Goal: Find specific page/section: Find specific page/section

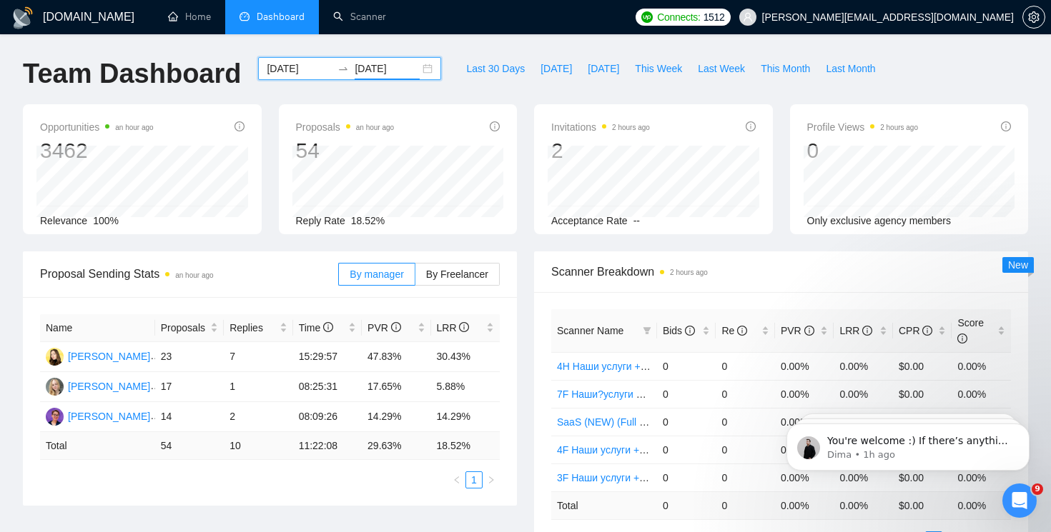
scroll to position [1568, 0]
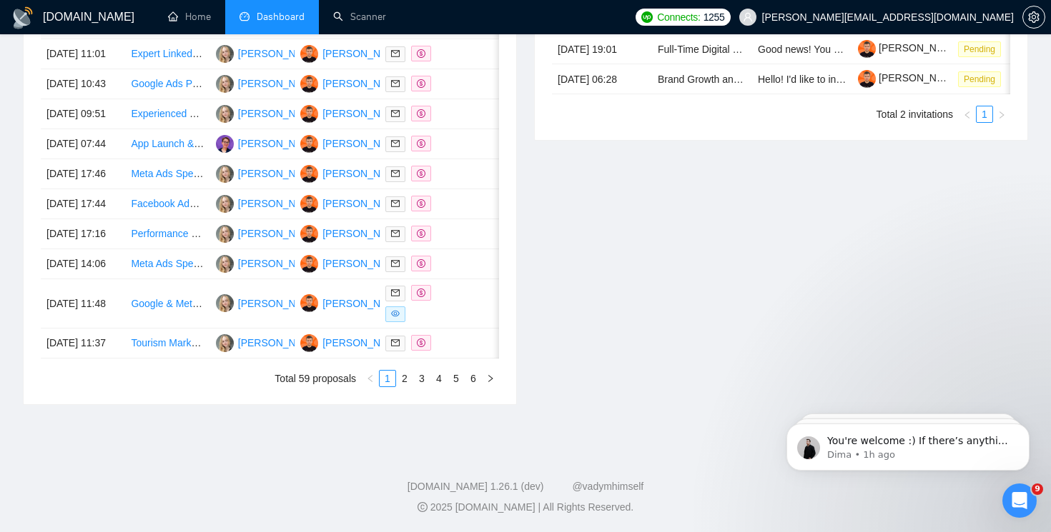
scroll to position [740, 0]
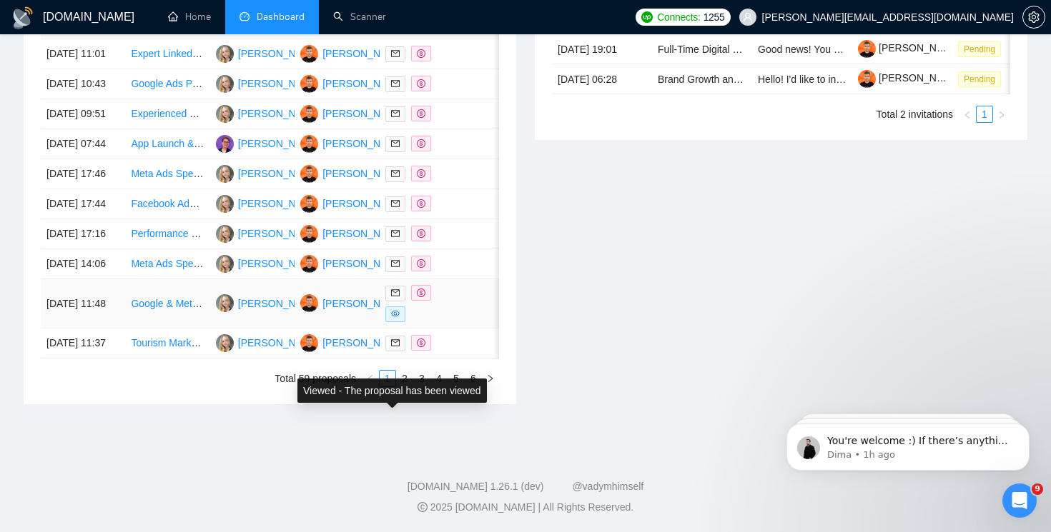
click at [394, 317] on icon "eye" at bounding box center [395, 314] width 9 height 6
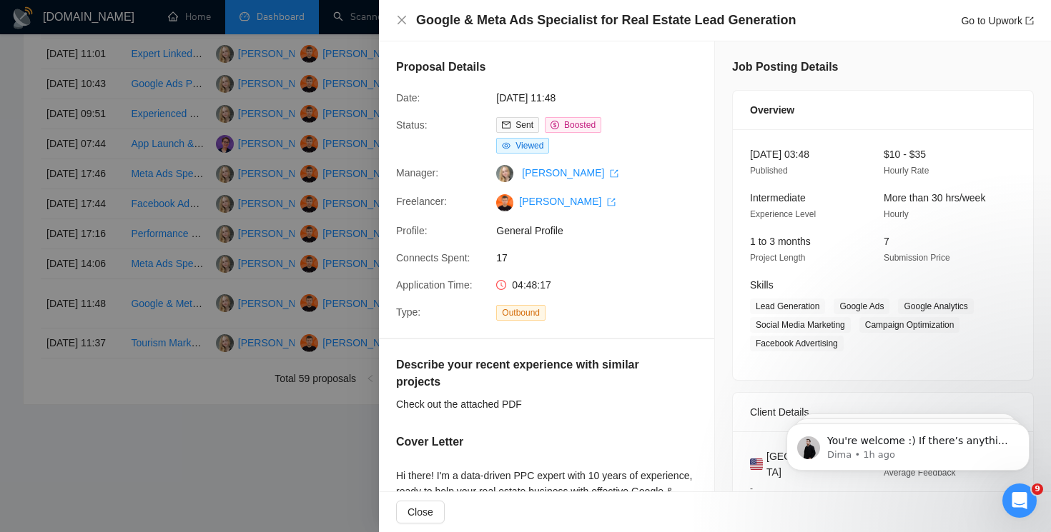
scroll to position [10, 0]
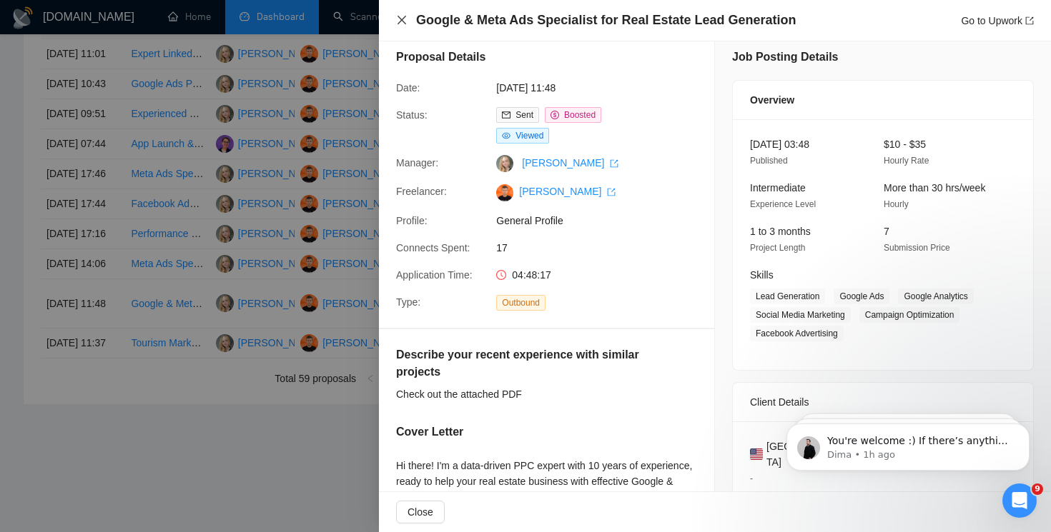
click at [399, 21] on icon "close" at bounding box center [401, 19] width 11 height 11
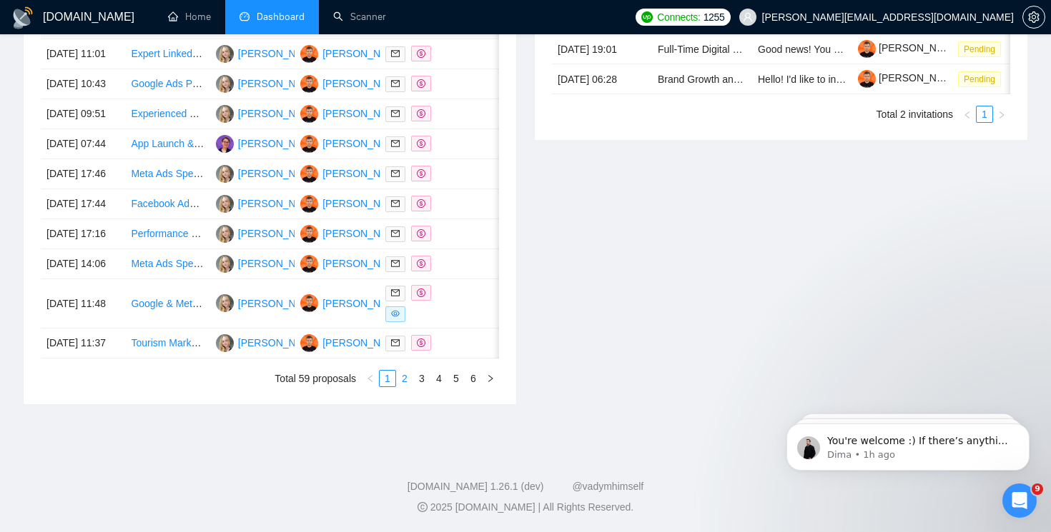
click at [403, 387] on link "2" at bounding box center [405, 379] width 16 height 16
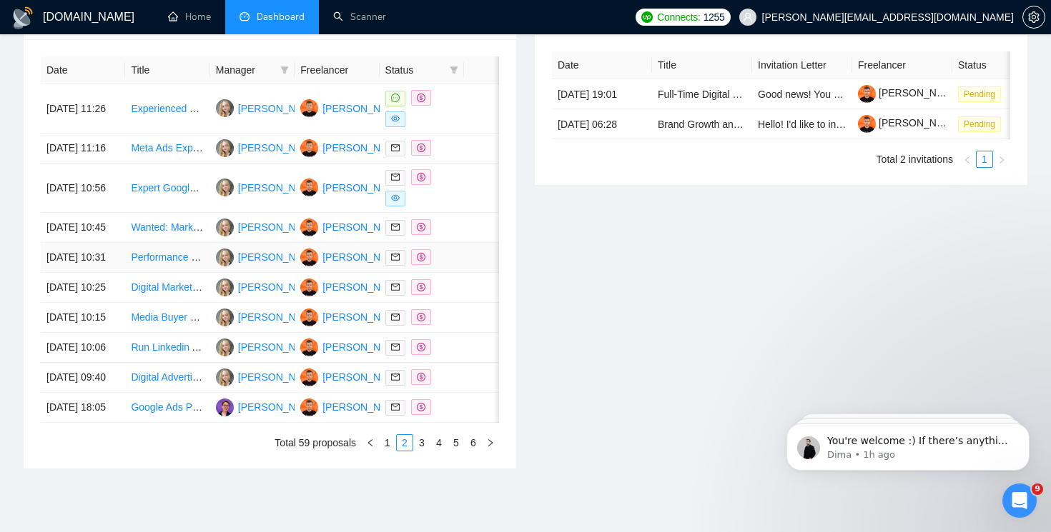
scroll to position [576, 0]
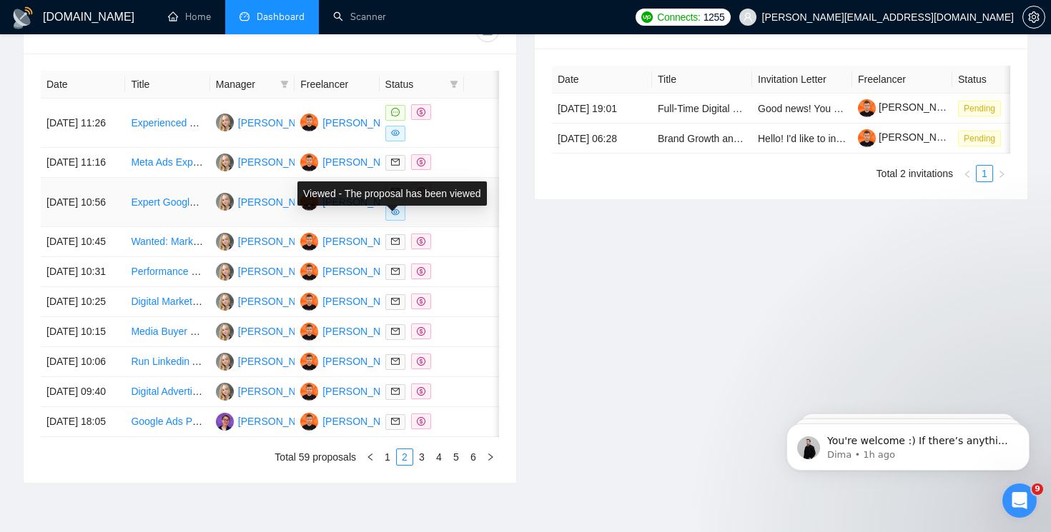
click at [397, 227] on td at bounding box center [422, 202] width 84 height 49
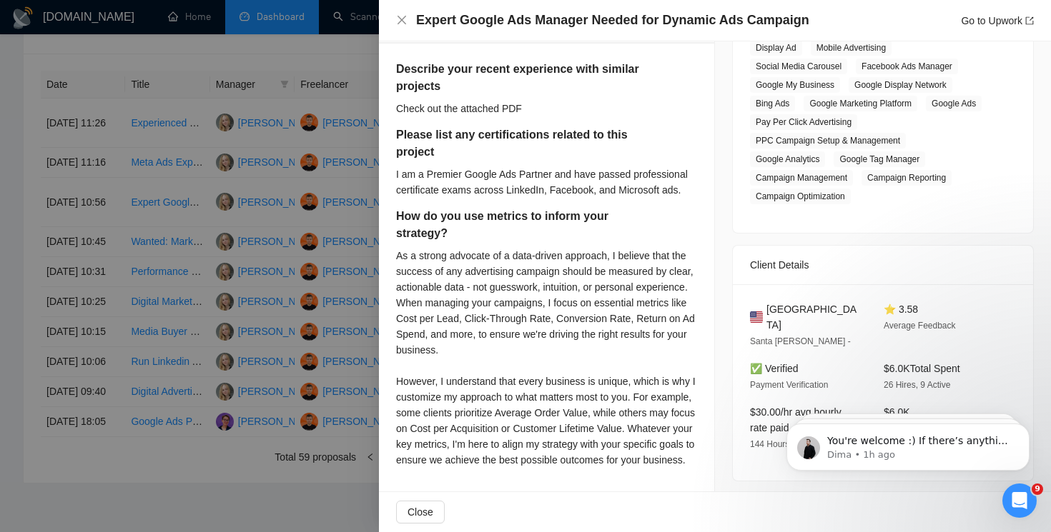
scroll to position [262, 0]
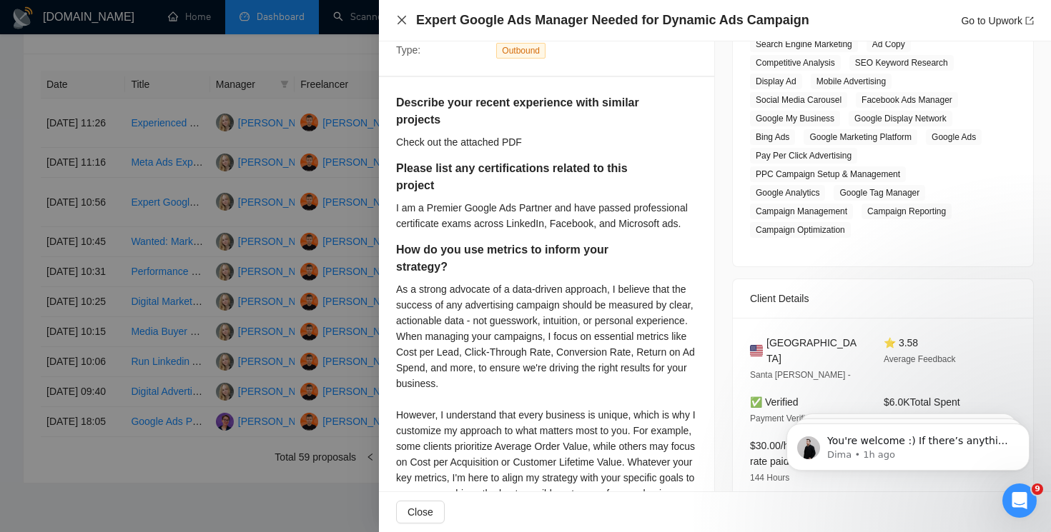
click at [396, 21] on icon "close" at bounding box center [401, 19] width 11 height 11
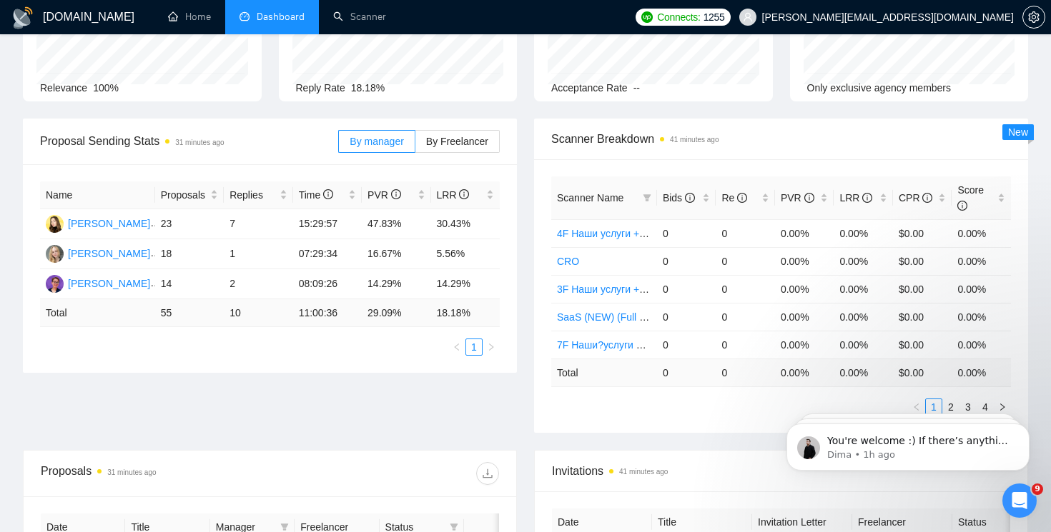
scroll to position [139, 0]
